Goal: Task Accomplishment & Management: Complete application form

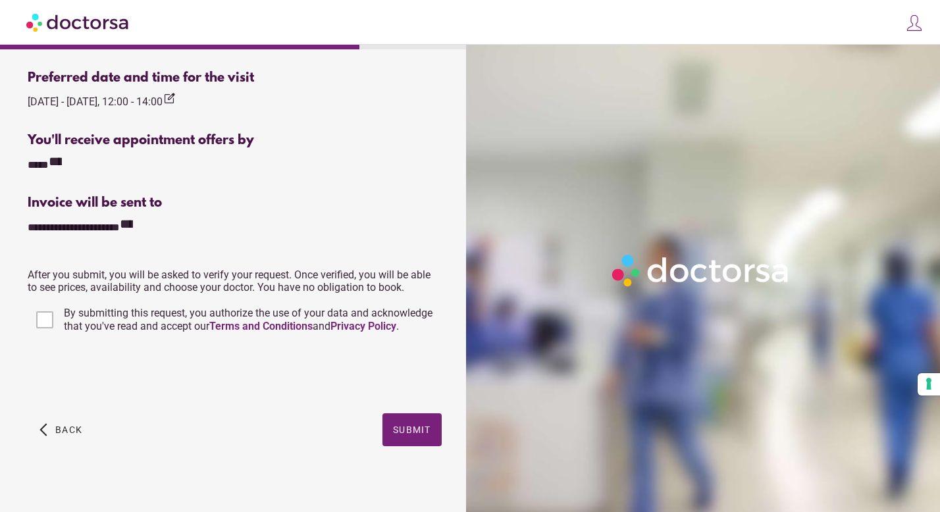
scroll to position [447, 0]
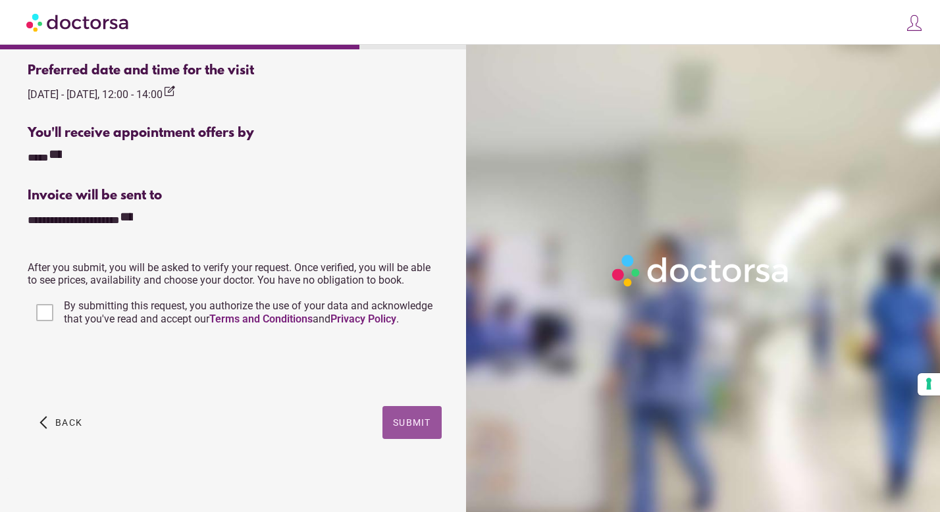
click at [408, 428] on button "Submit" at bounding box center [411, 422] width 59 height 33
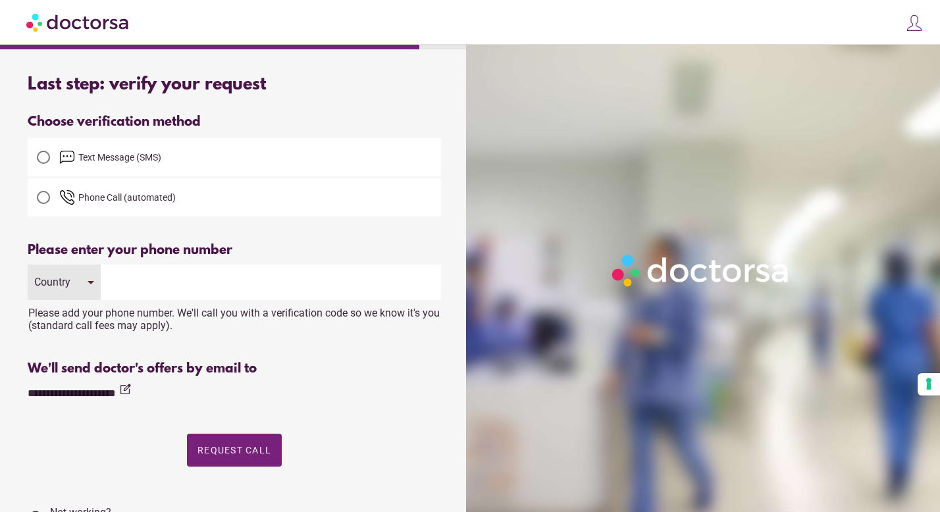
click at [212, 159] on span "Text Message (SMS)" at bounding box center [250, 157] width 382 height 16
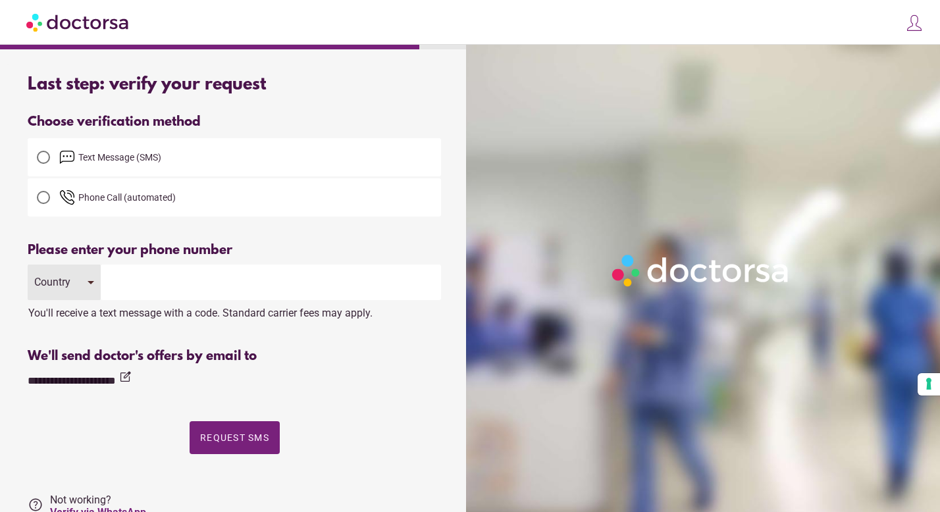
click at [209, 278] on input "tel" at bounding box center [271, 283] width 340 height 36
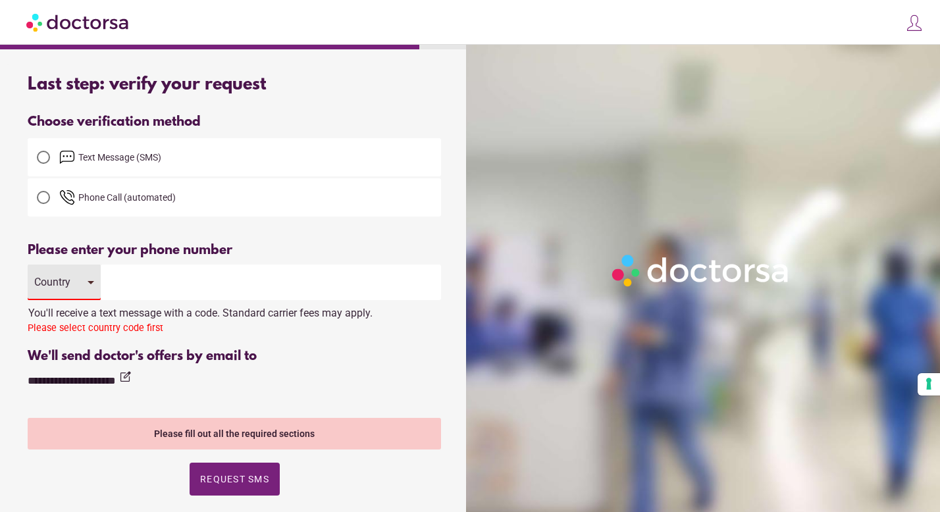
click at [87, 285] on div "Country" at bounding box center [64, 283] width 73 height 36
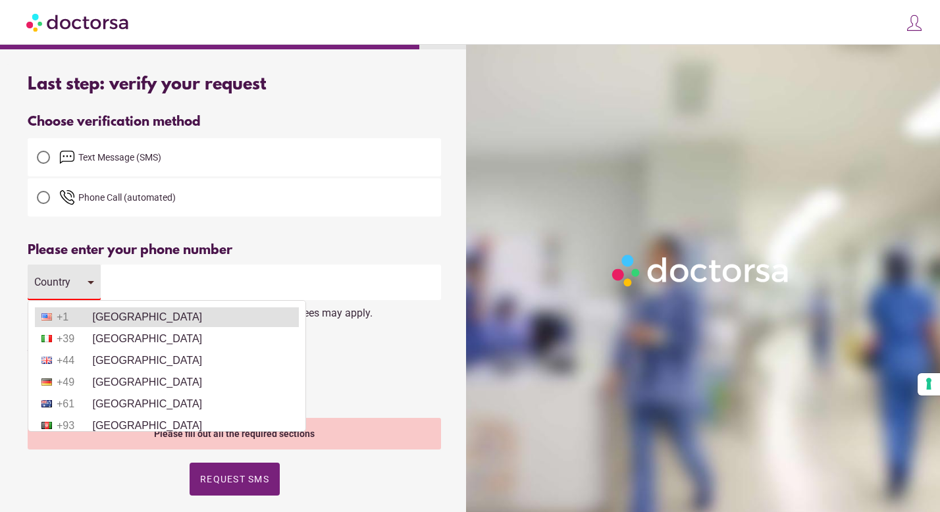
click at [103, 316] on li "+1 [GEOGRAPHIC_DATA]" at bounding box center [167, 317] width 264 height 20
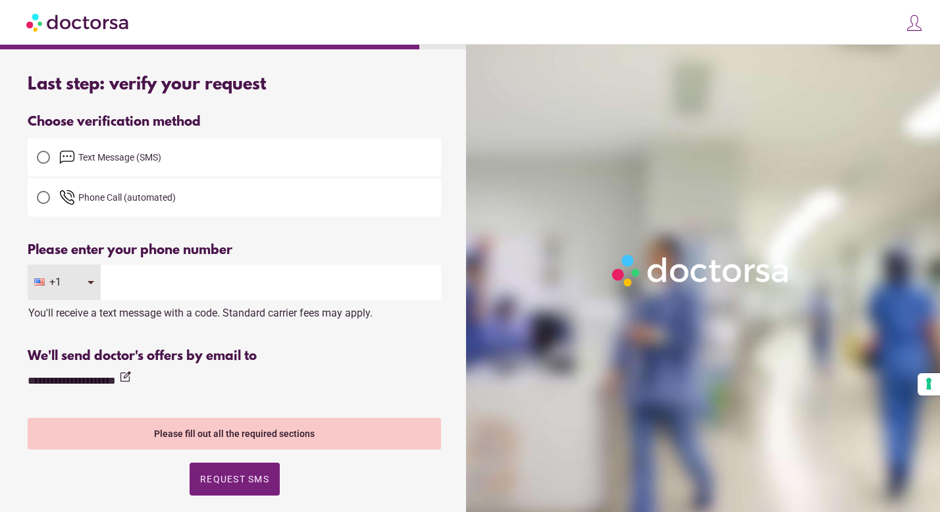
click at [136, 280] on input "tel" at bounding box center [271, 283] width 340 height 36
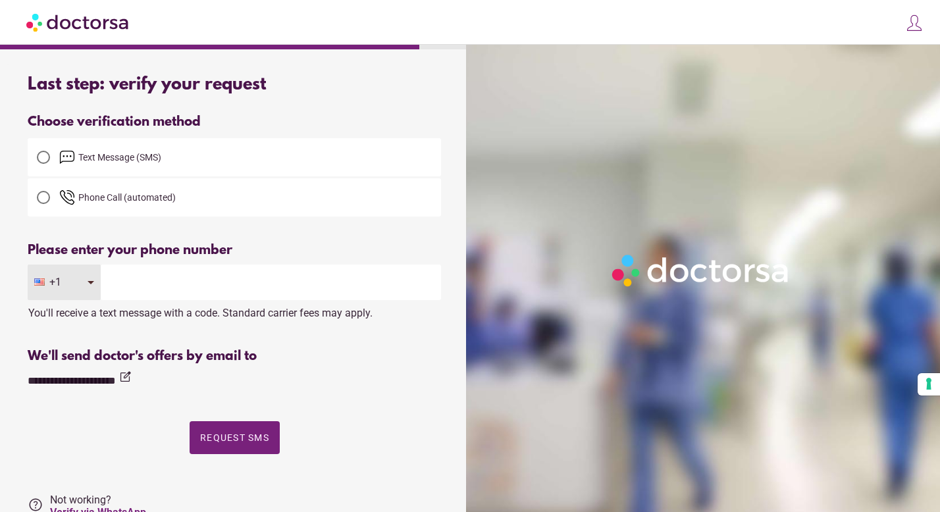
type input "**********"
click at [251, 442] on span "Request SMS" at bounding box center [234, 437] width 69 height 11
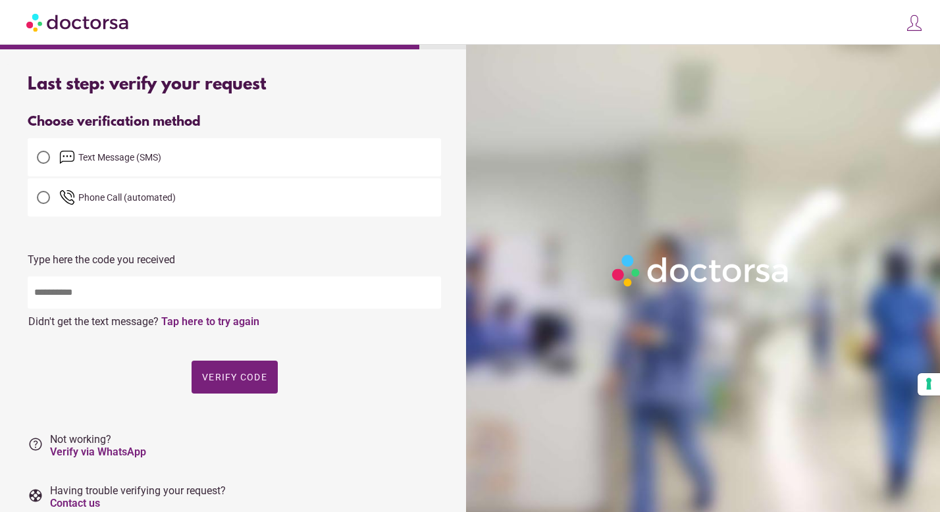
click at [220, 290] on input "text" at bounding box center [234, 292] width 413 height 32
type input "*****"
click at [238, 387] on span "button" at bounding box center [235, 377] width 86 height 33
